Goal: Information Seeking & Learning: Find specific fact

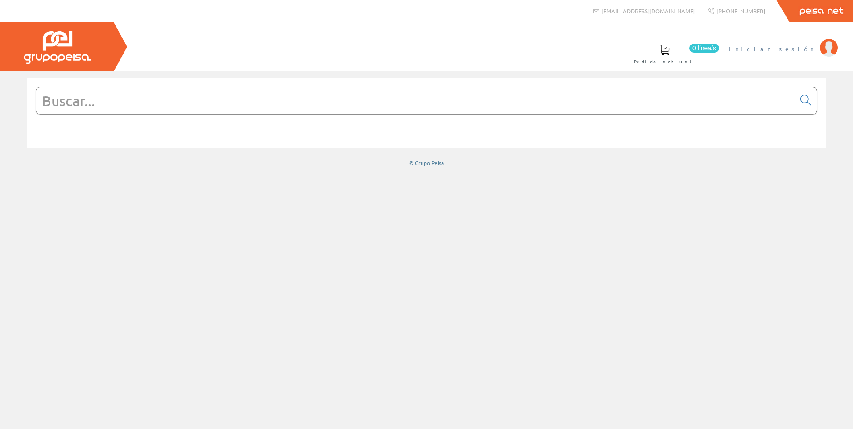
click at [812, 46] on span "Iniciar sesión" at bounding box center [772, 48] width 87 height 9
click at [369, 109] on input "text" at bounding box center [415, 100] width 759 height 27
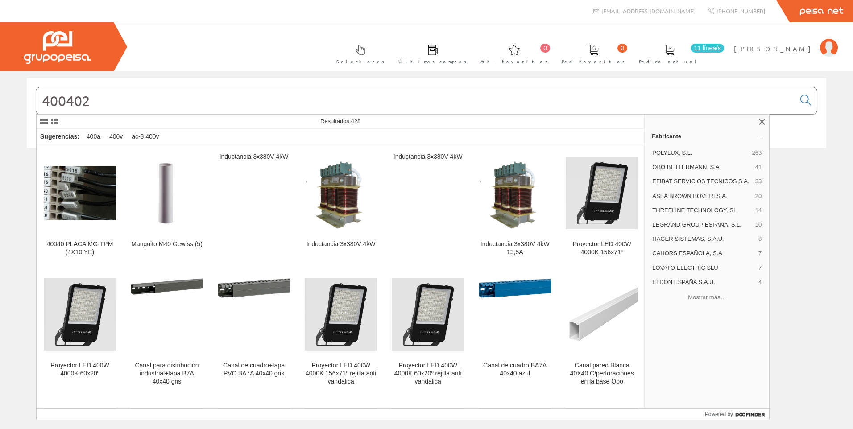
type input "400402"
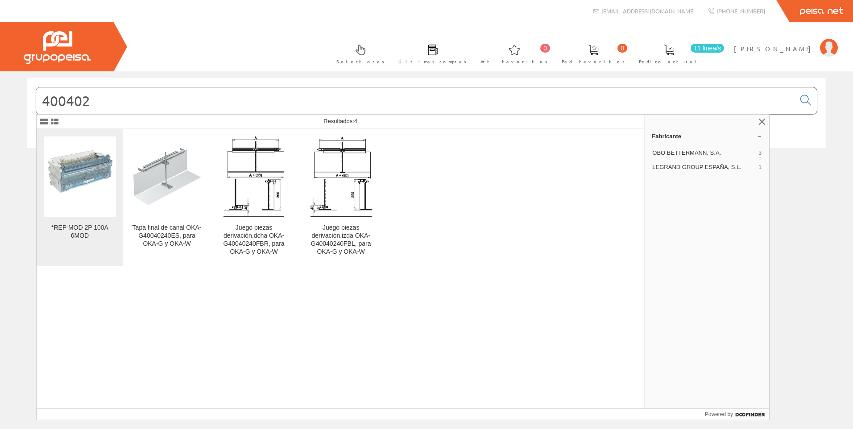
click at [61, 178] on img at bounding box center [80, 177] width 72 height 72
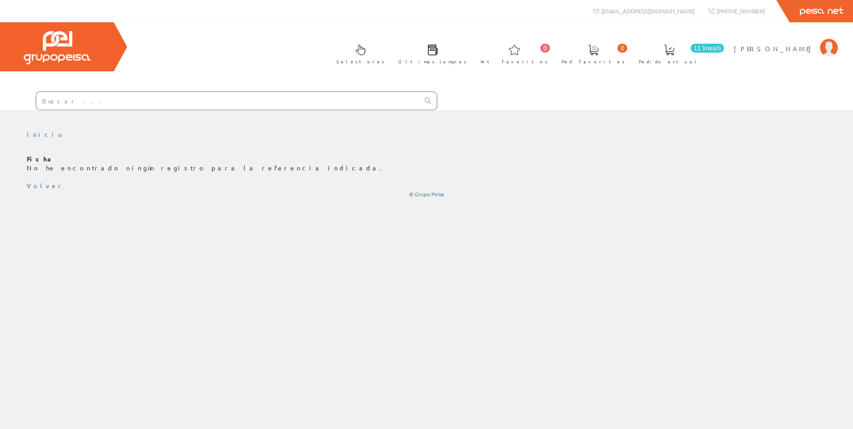
click at [133, 103] on input "text" at bounding box center [227, 101] width 383 height 18
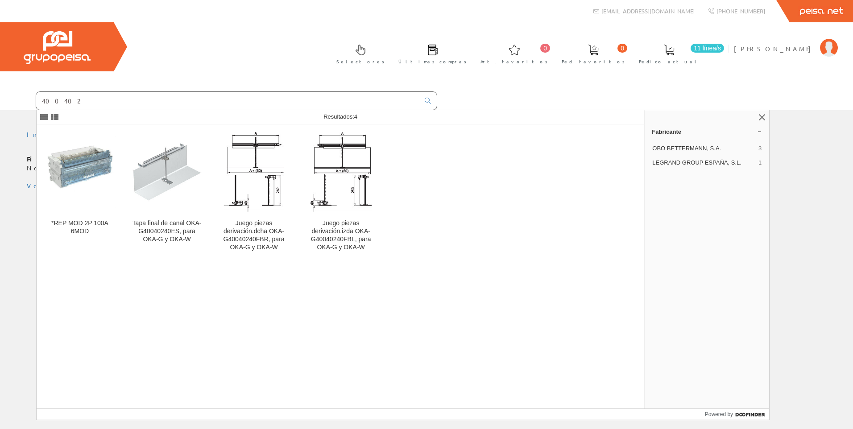
type input "400402"
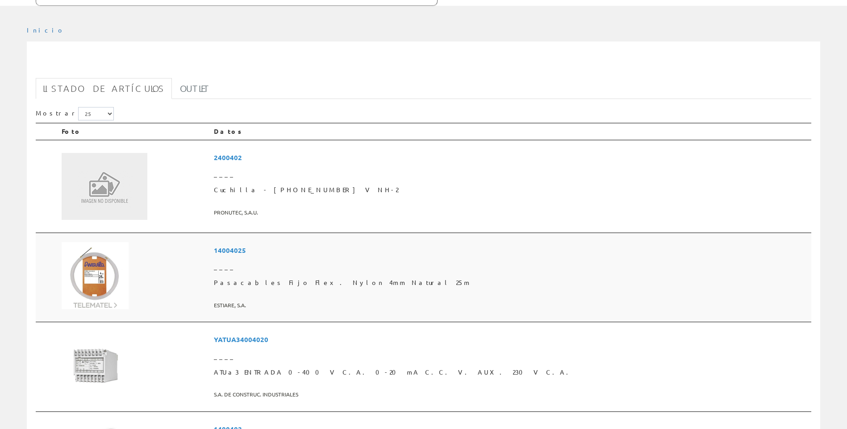
scroll to position [45, 0]
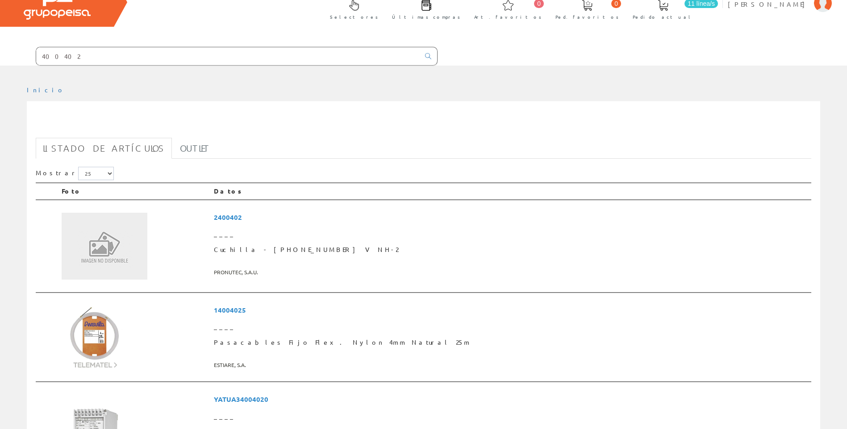
click at [81, 55] on input "400402" at bounding box center [227, 56] width 383 height 18
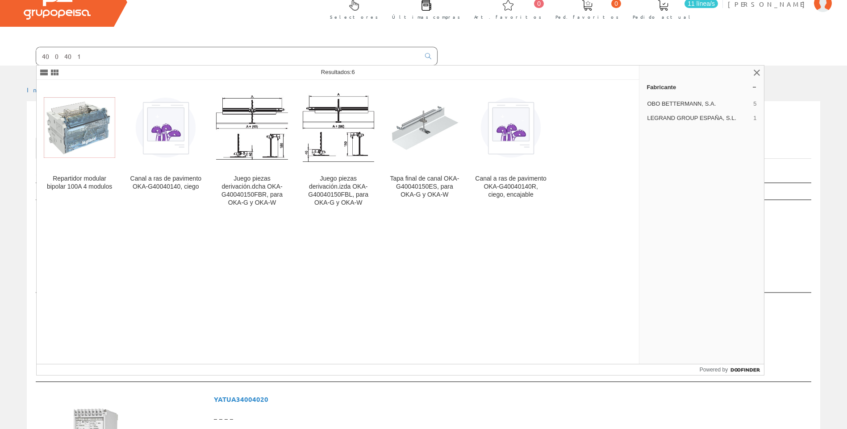
type input "400401"
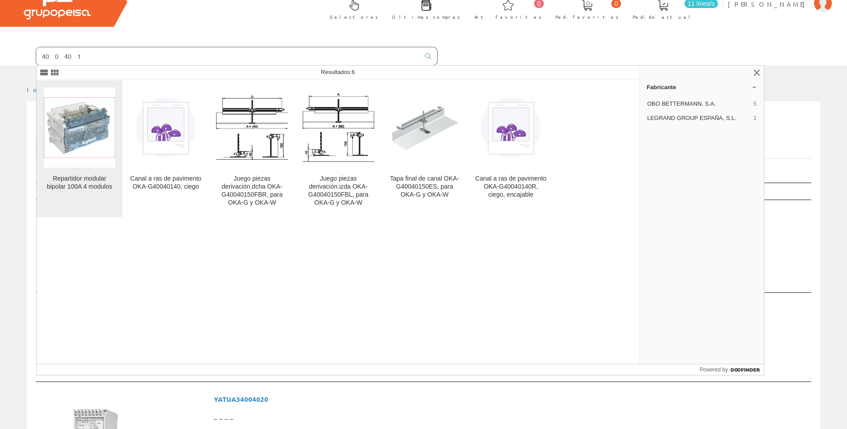
click at [77, 108] on img at bounding box center [79, 127] width 71 height 61
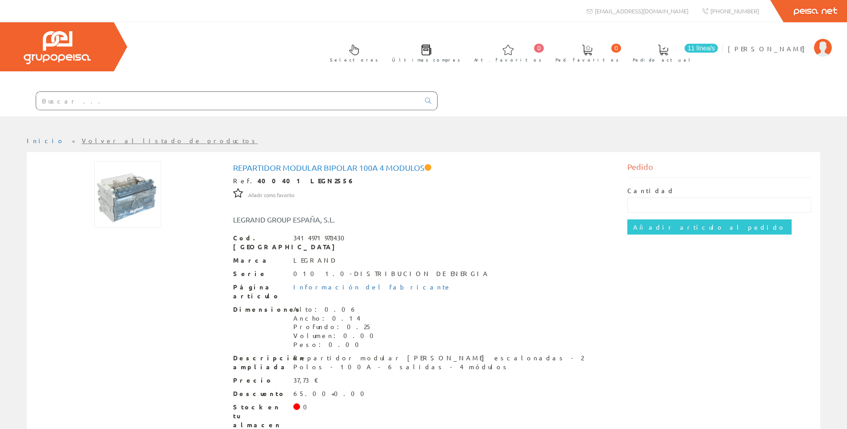
click at [115, 104] on input "text" at bounding box center [227, 101] width 383 height 18
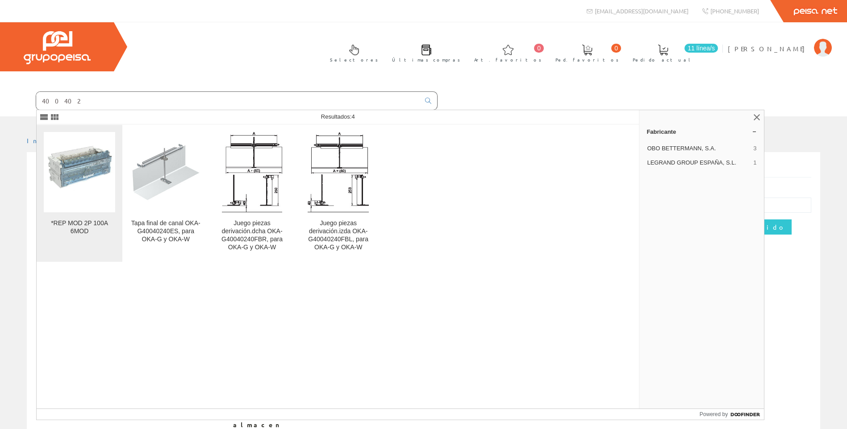
type input "400402"
click at [88, 158] on img at bounding box center [79, 172] width 71 height 71
